Goal: Information Seeking & Learning: Find specific fact

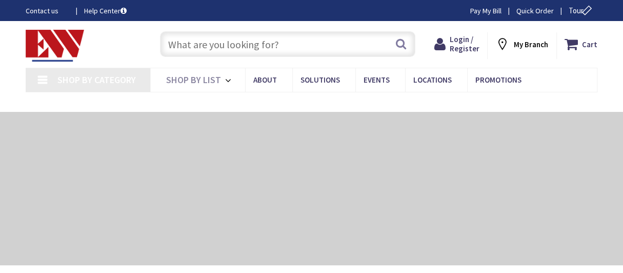
type input "[GEOGRAPHIC_DATA], [GEOGRAPHIC_DATA]"
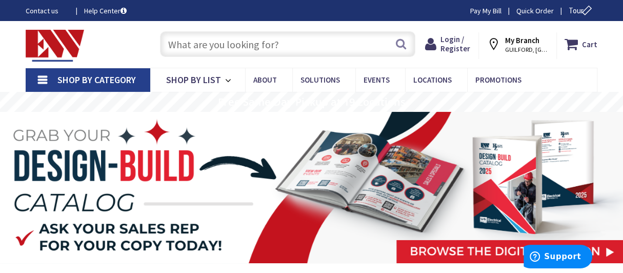
click at [201, 41] on input "text" at bounding box center [287, 44] width 255 height 26
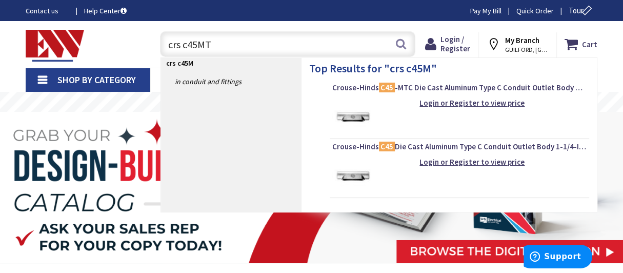
type input "crs c45MTC"
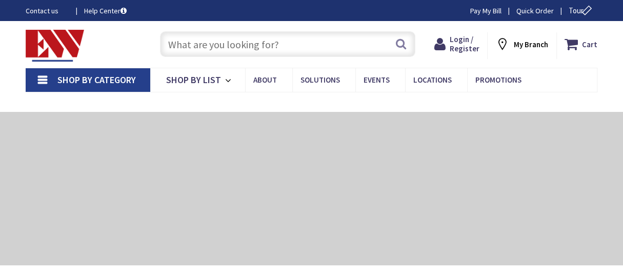
click at [221, 48] on input "text" at bounding box center [287, 44] width 255 height 26
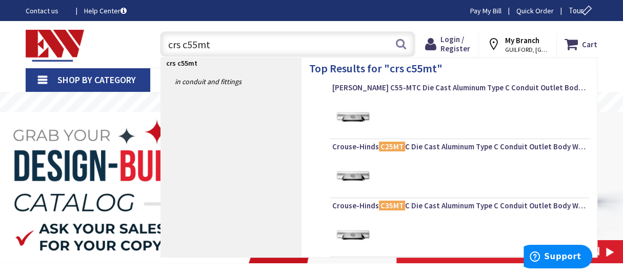
type input "crs c55mtc"
